Goal: Check status: Check status

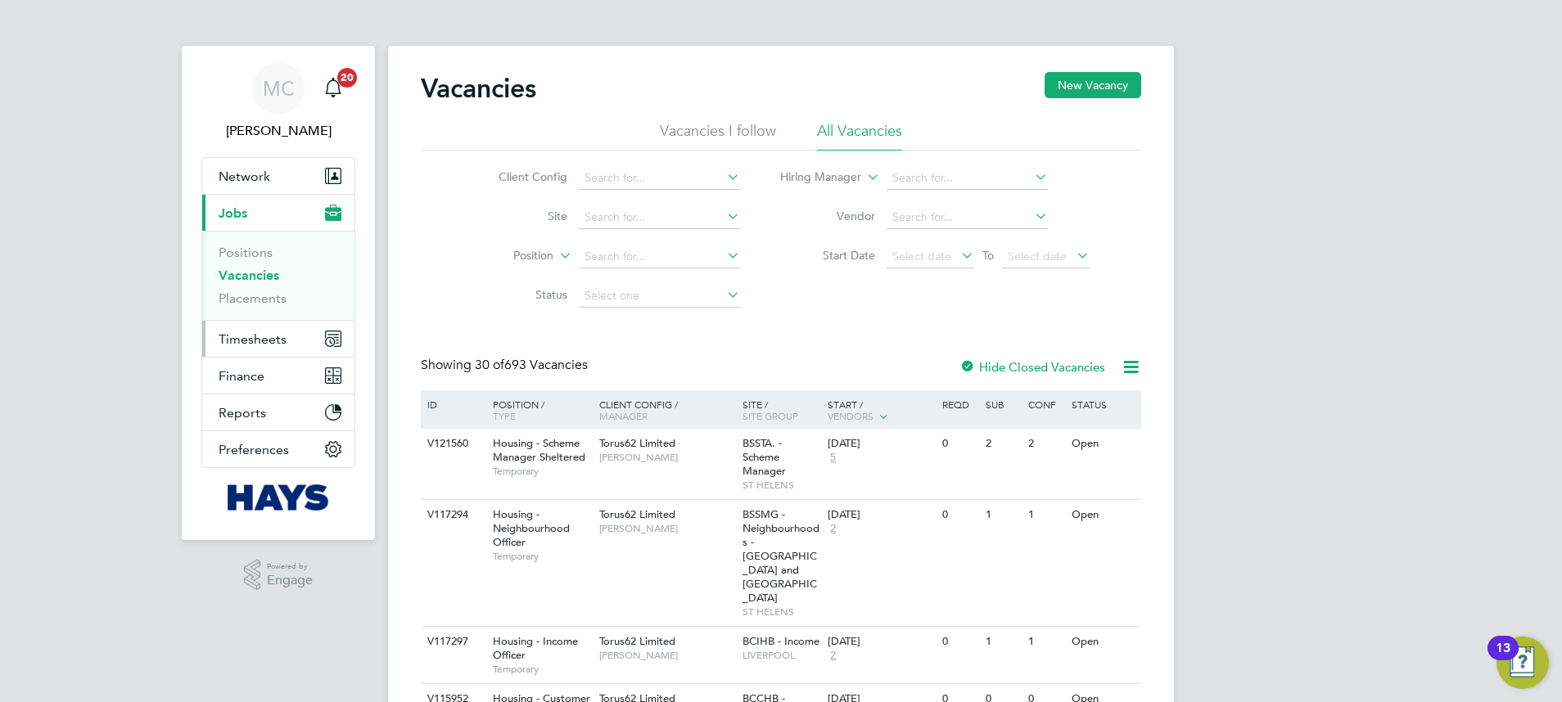
click at [268, 341] on span "Timesheets" at bounding box center [253, 339] width 68 height 16
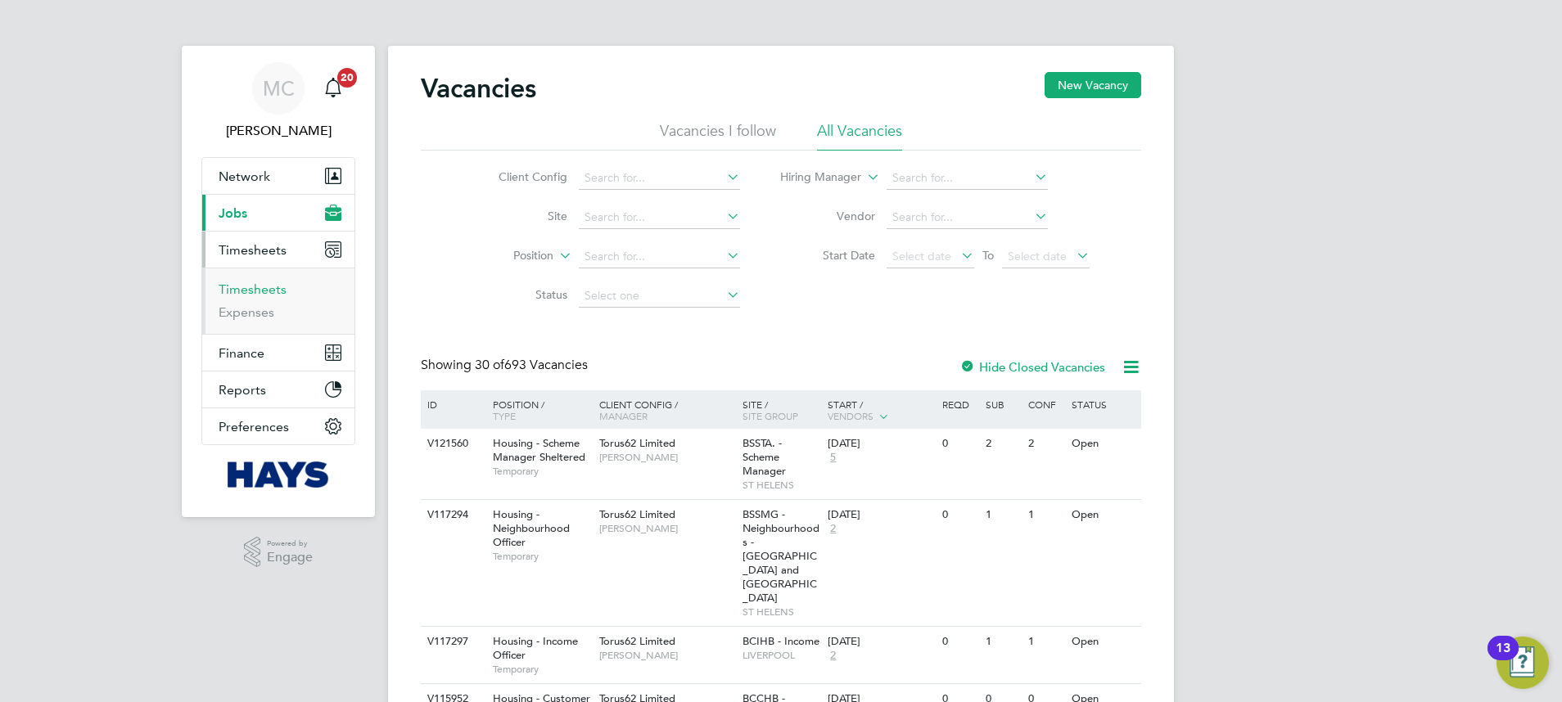
click at [234, 291] on link "Timesheets" at bounding box center [253, 290] width 68 height 16
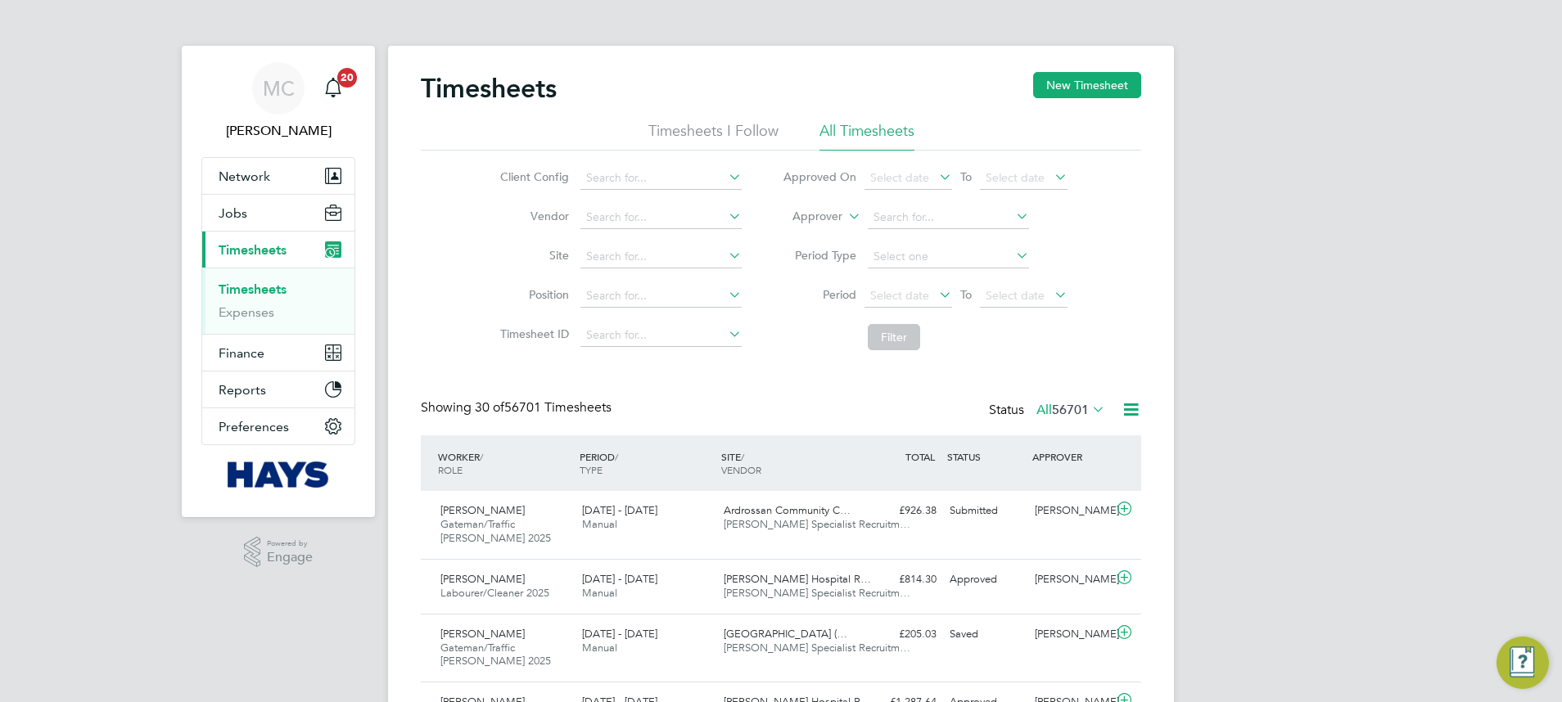
click at [820, 224] on label "Approver" at bounding box center [805, 217] width 74 height 16
click at [814, 216] on label "Approver" at bounding box center [805, 217] width 74 height 16
click at [801, 232] on li "Worker" at bounding box center [801, 235] width 81 height 21
click at [908, 213] on input at bounding box center [948, 217] width 161 height 23
click at [907, 240] on b "[PERSON_NAME]" at bounding box center [919, 239] width 95 height 14
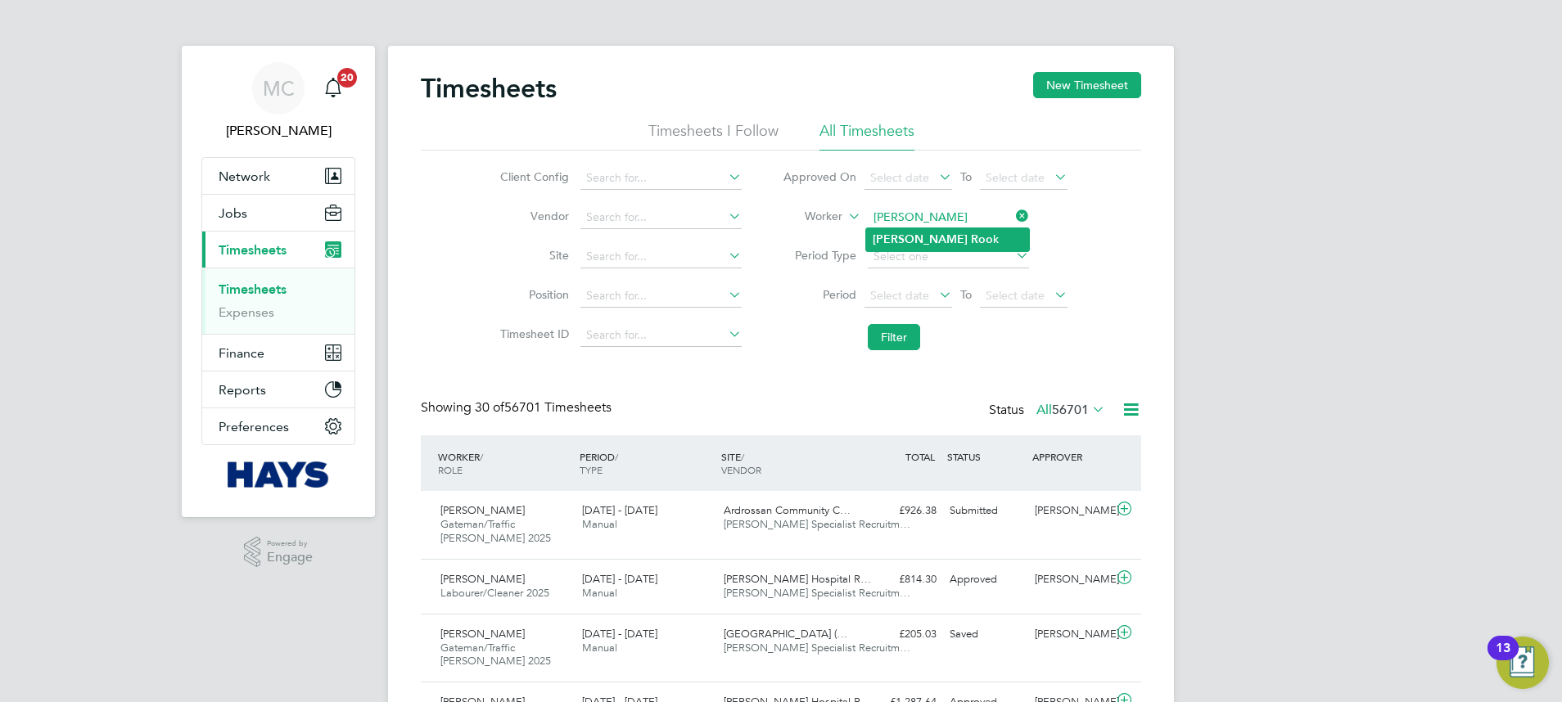
type input "[PERSON_NAME]"
click at [895, 337] on button "Filter" at bounding box center [894, 337] width 52 height 26
